Goal: Task Accomplishment & Management: Manage account settings

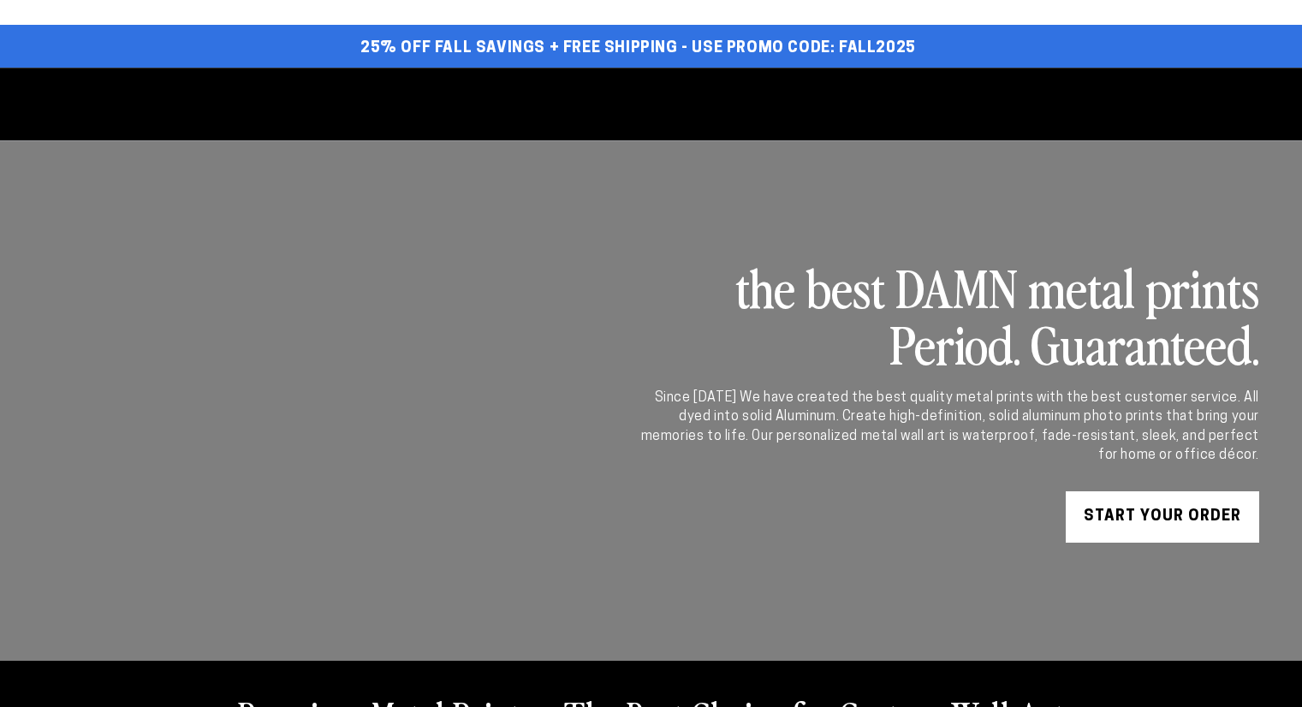
select select "**********"
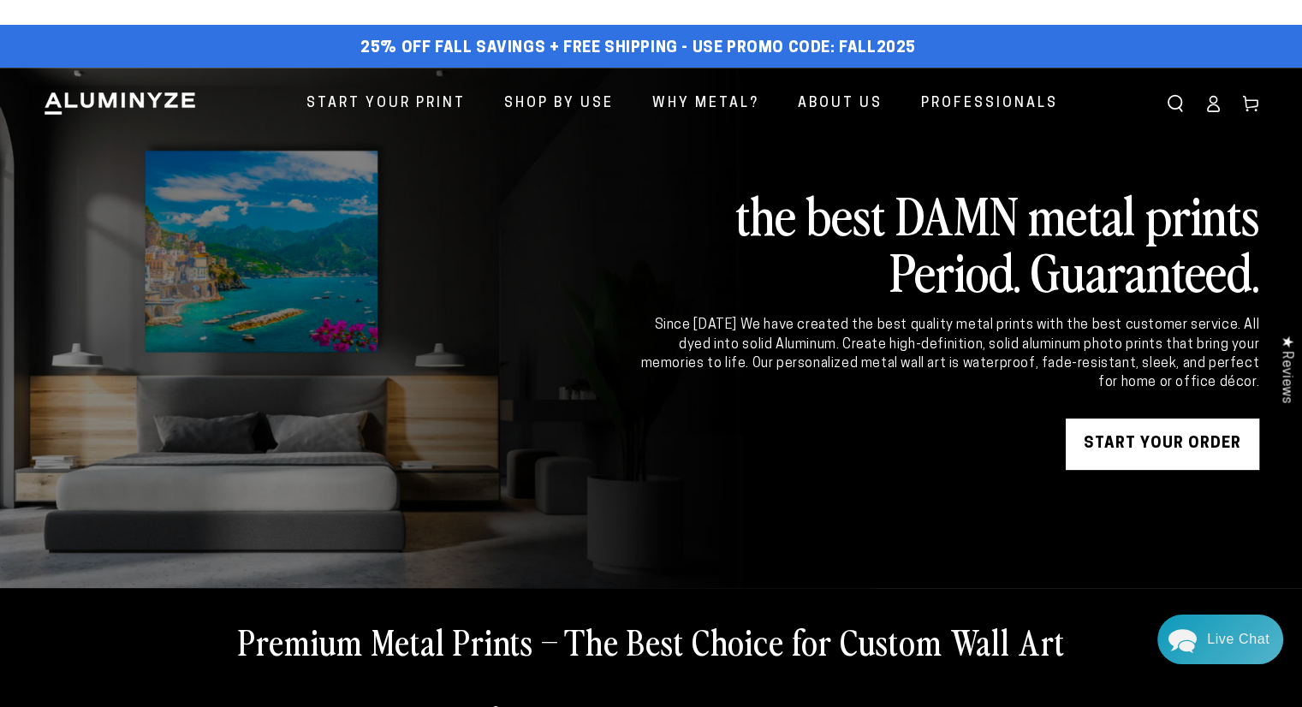
click at [1215, 107] on icon at bounding box center [1213, 103] width 17 height 17
